Goal: Information Seeking & Learning: Find specific fact

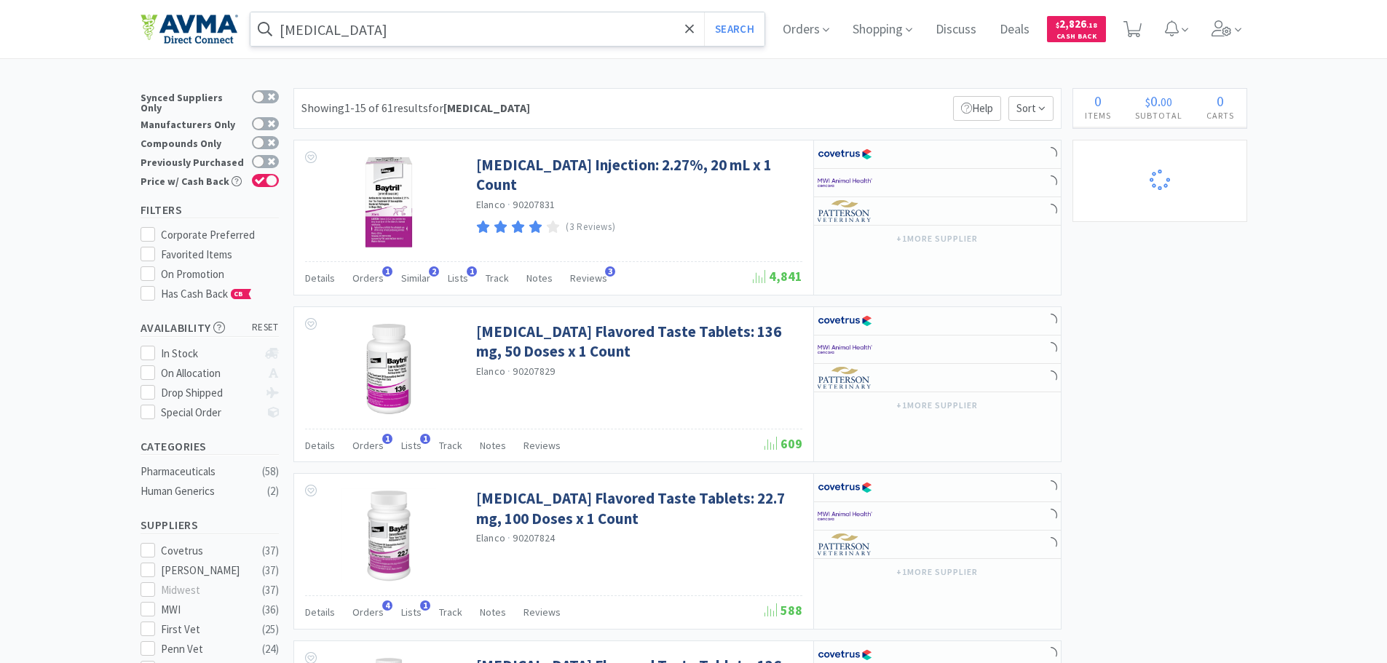
click at [344, 29] on input "[MEDICAL_DATA]" at bounding box center [507, 28] width 515 height 33
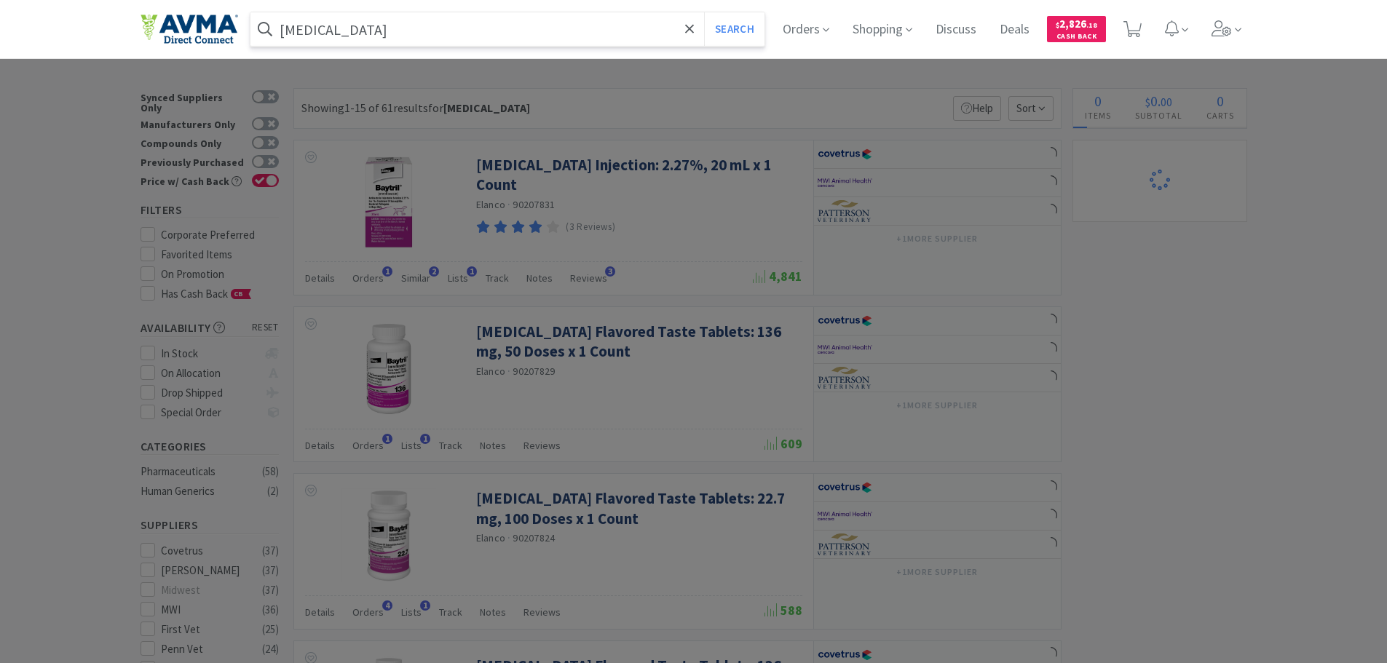
select select "10"
select select "1"
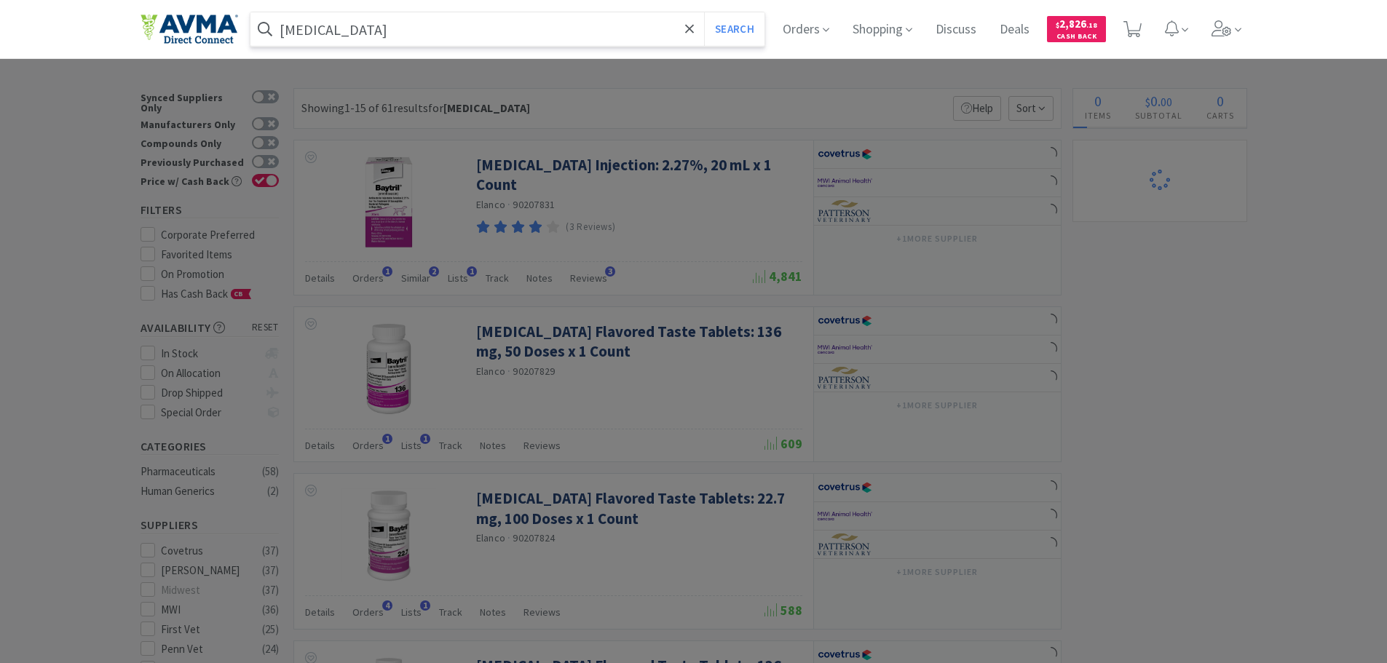
select select "1"
select select "4"
select select "1"
paste input "043514"
type input "043514"
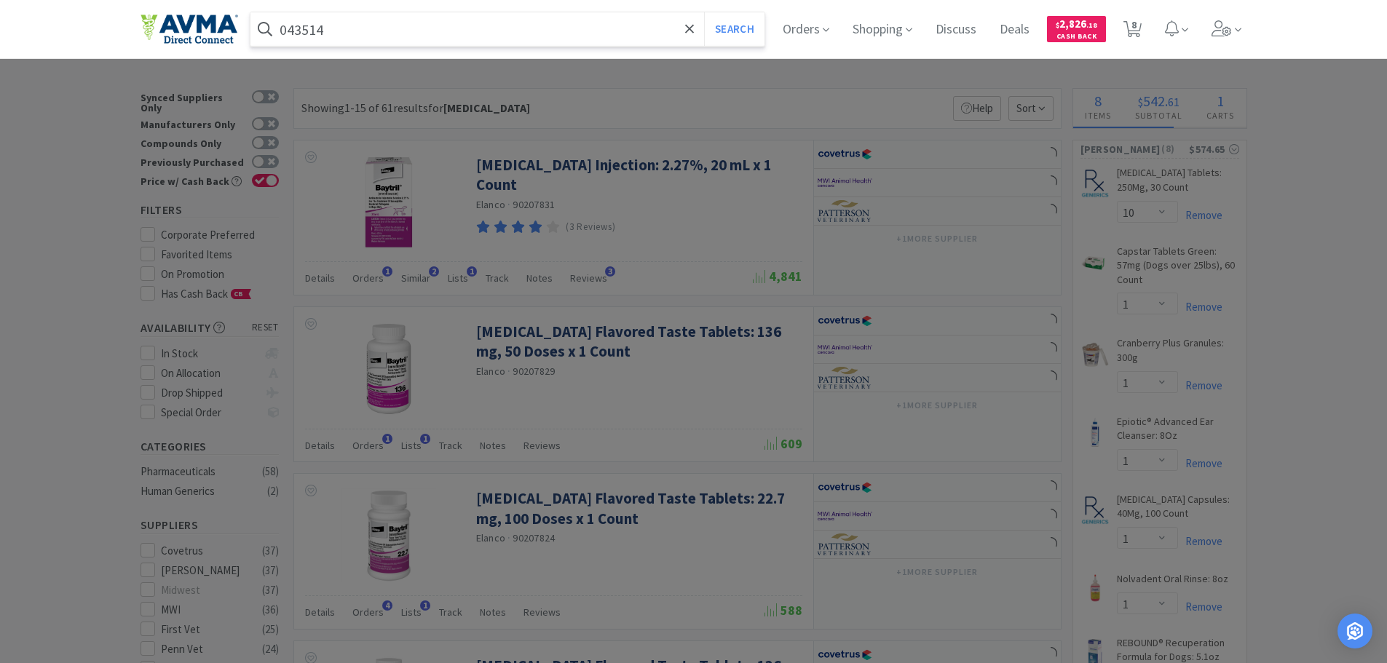
click at [704, 12] on button "Search" at bounding box center [734, 28] width 60 height 33
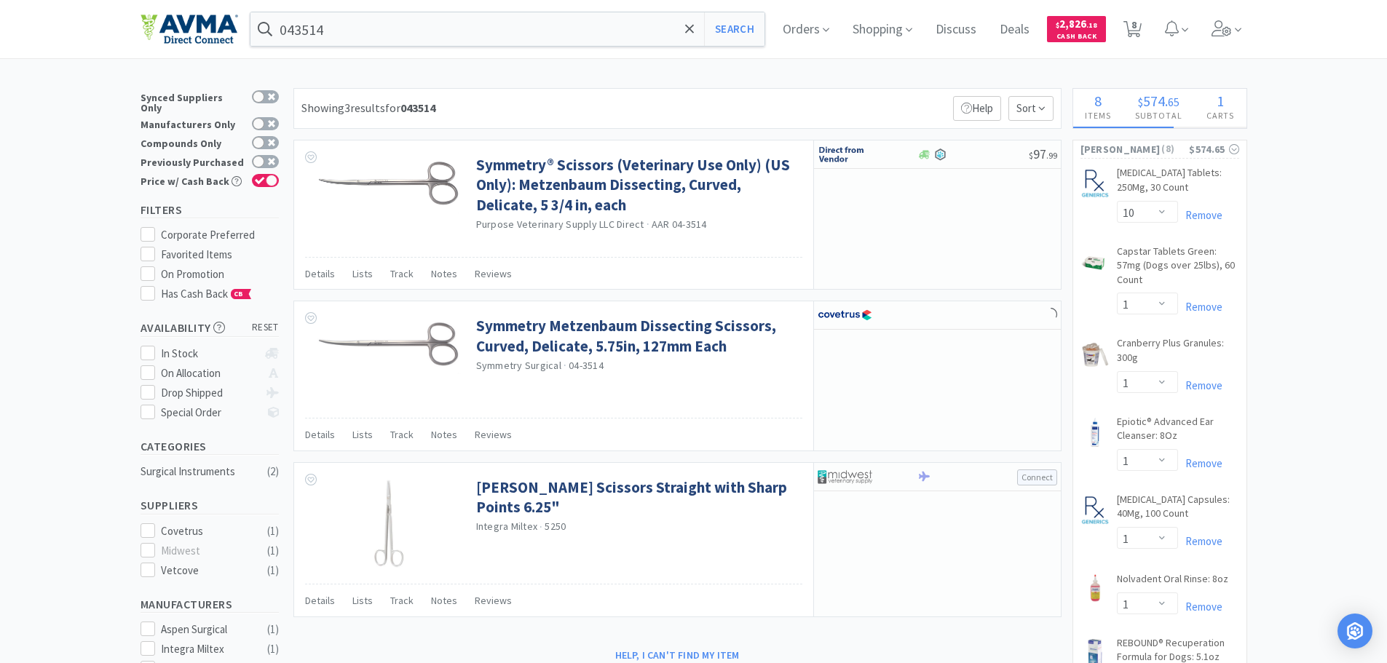
select select "3"
select select "1"
select select "12"
select select "2"
select select "1"
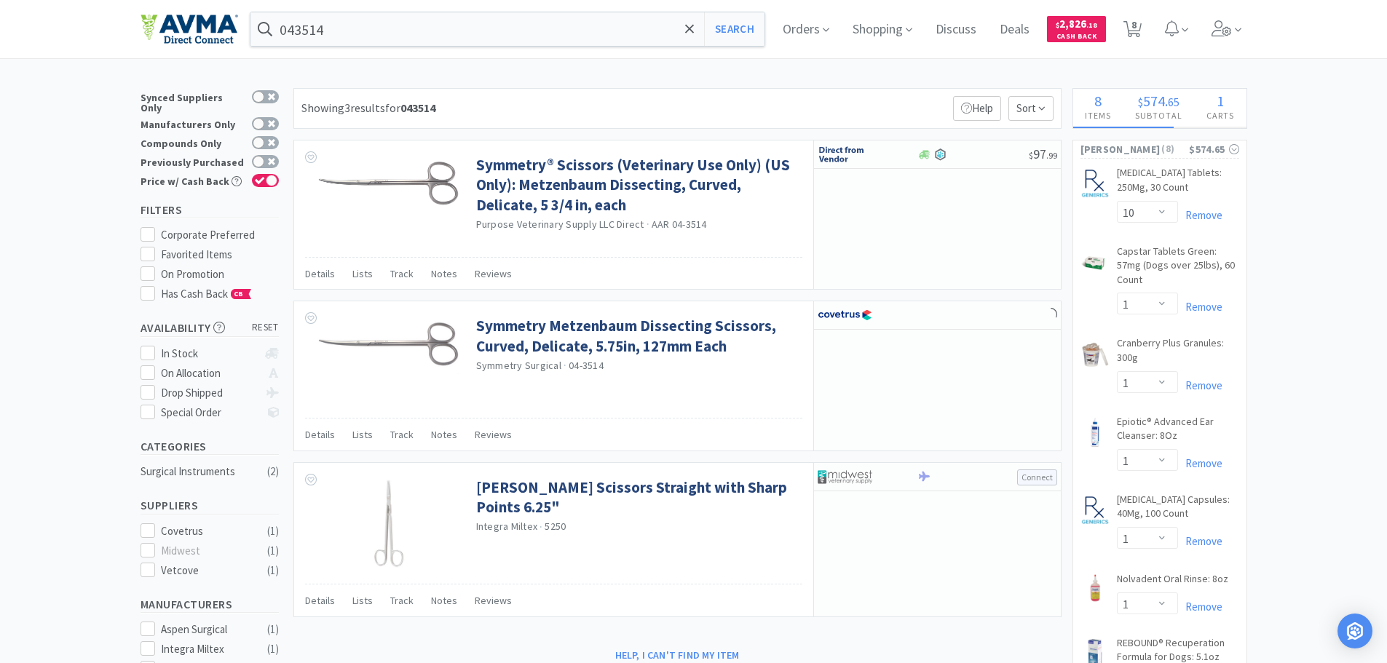
select select "1"
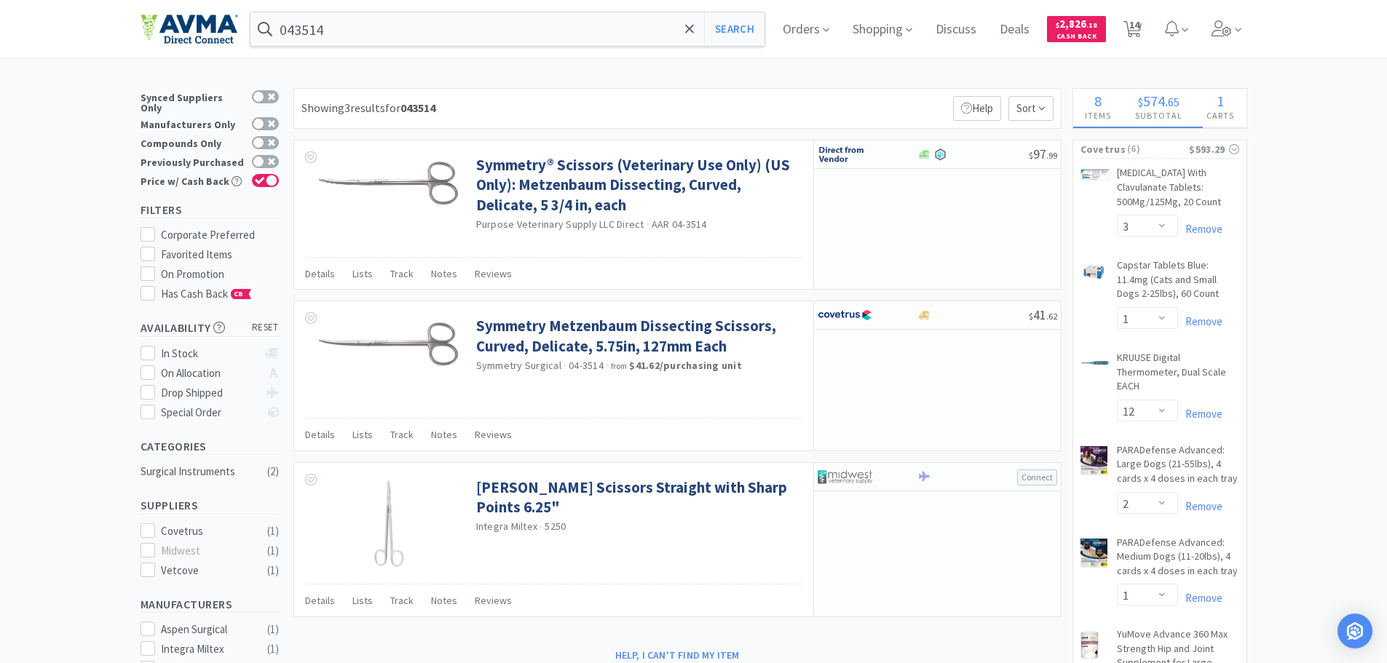
select select "1"
select select "3"
select select "1"
select select "2"
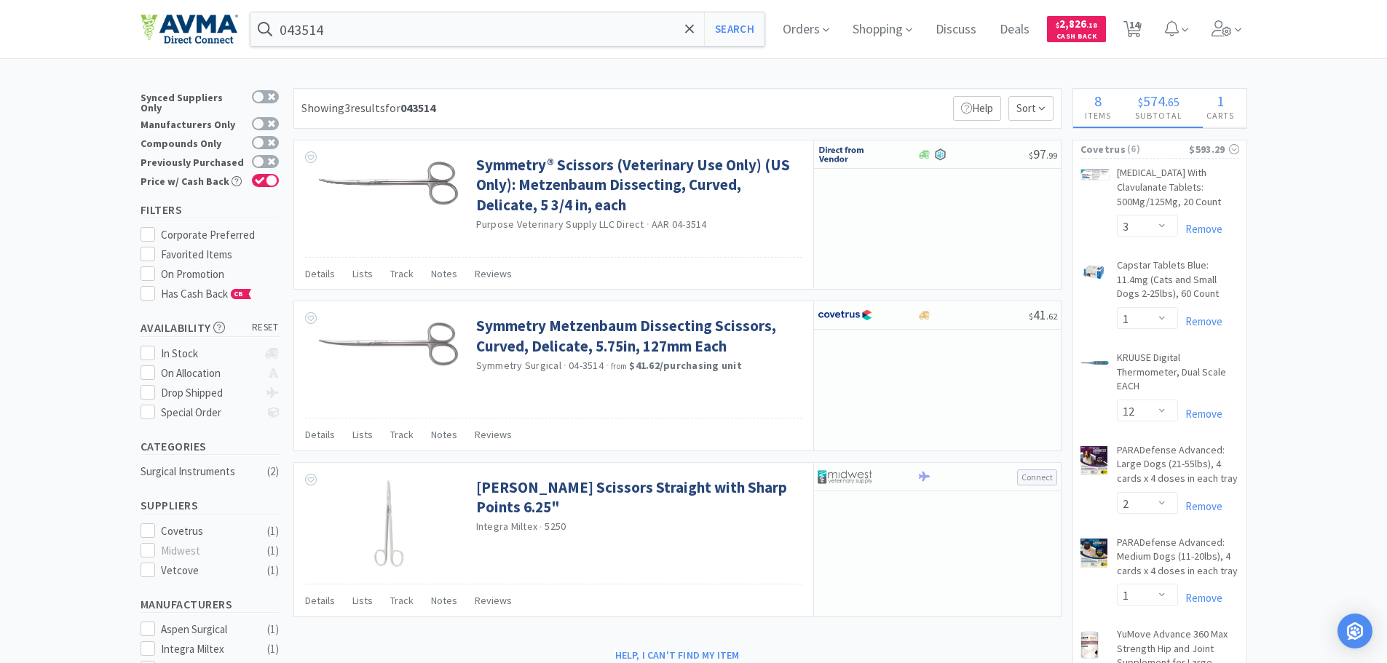
select select "1"
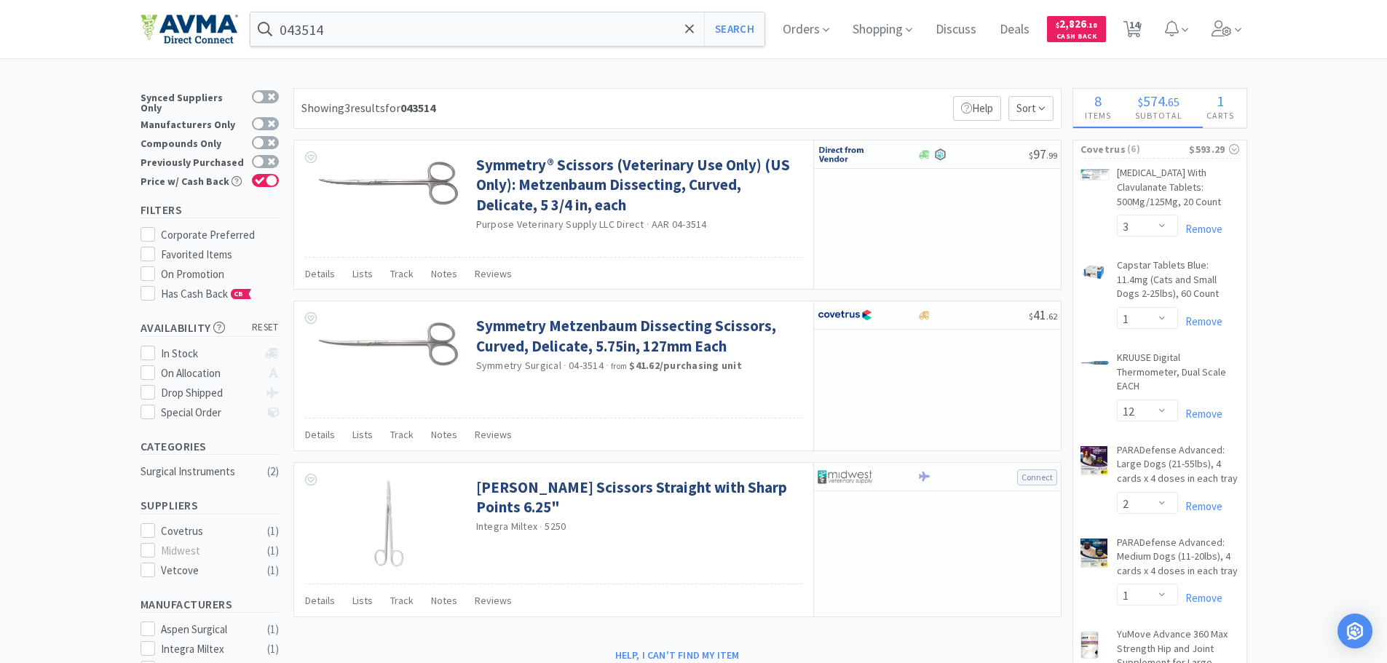
select select "1"
click at [453, 33] on input "043514" at bounding box center [507, 28] width 515 height 33
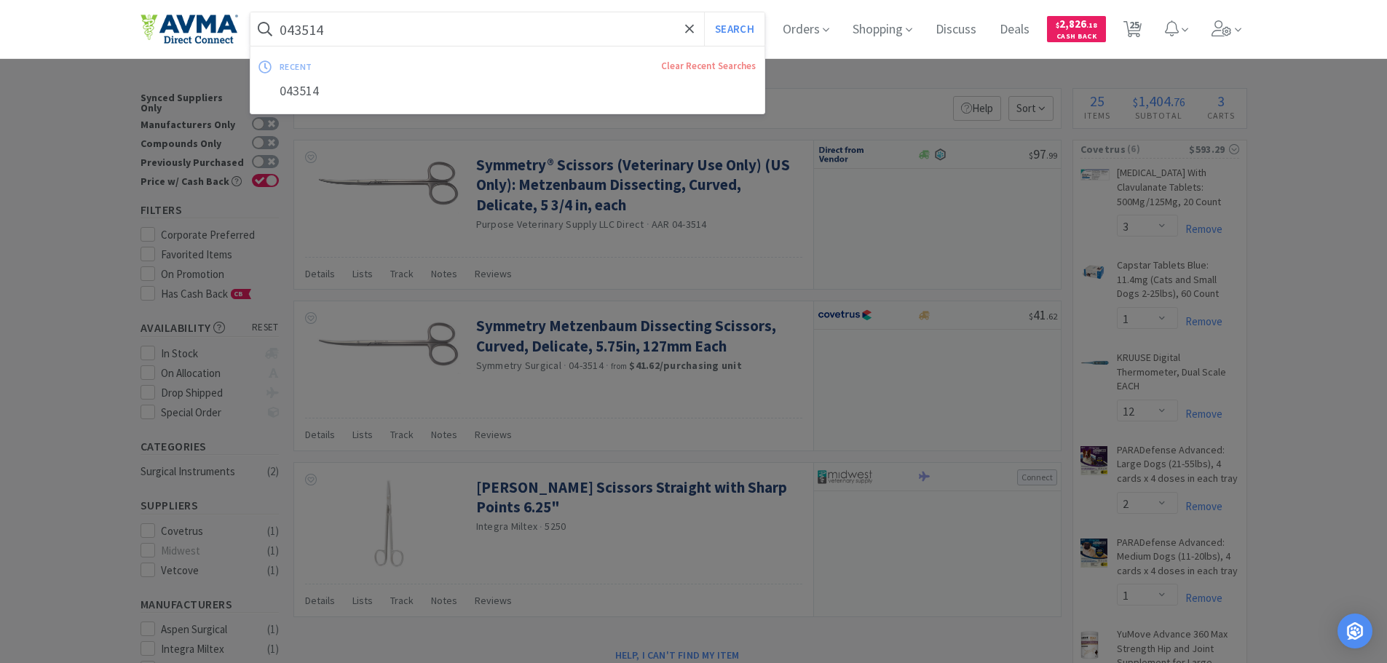
paste input "Centaura"
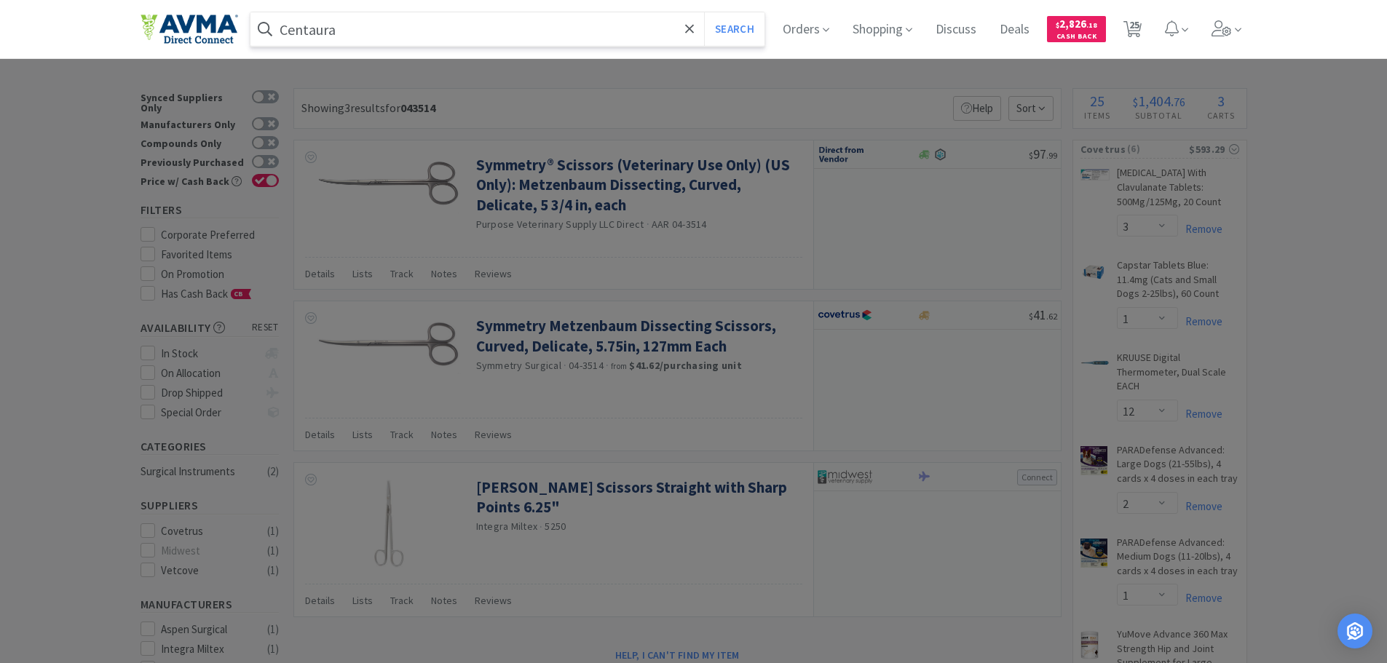
type input "Centaura"
click at [704, 12] on button "Search" at bounding box center [734, 28] width 60 height 33
